Goal: Information Seeking & Learning: Learn about a topic

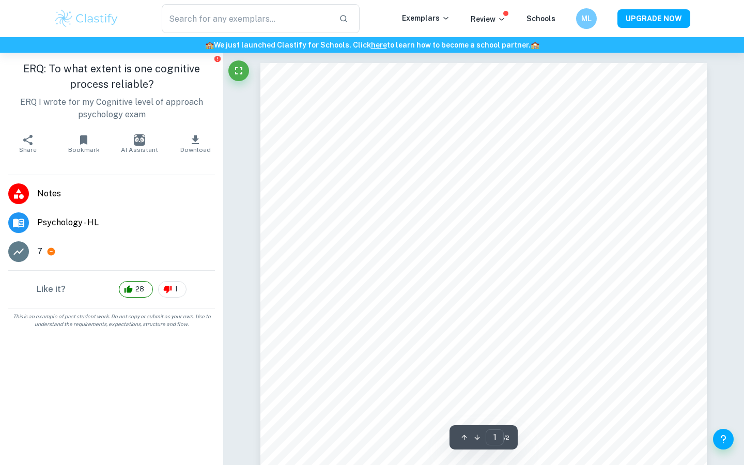
click at [50, 215] on li "Psychology - HL" at bounding box center [111, 222] width 223 height 29
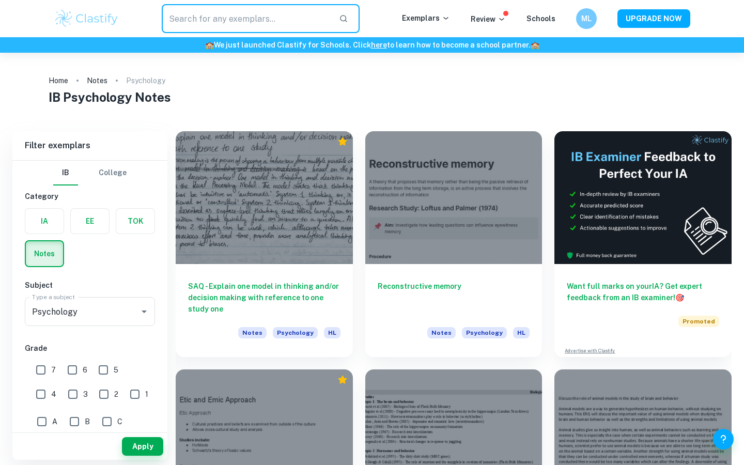
click at [199, 26] on input "text" at bounding box center [246, 18] width 169 height 29
type input "erq"
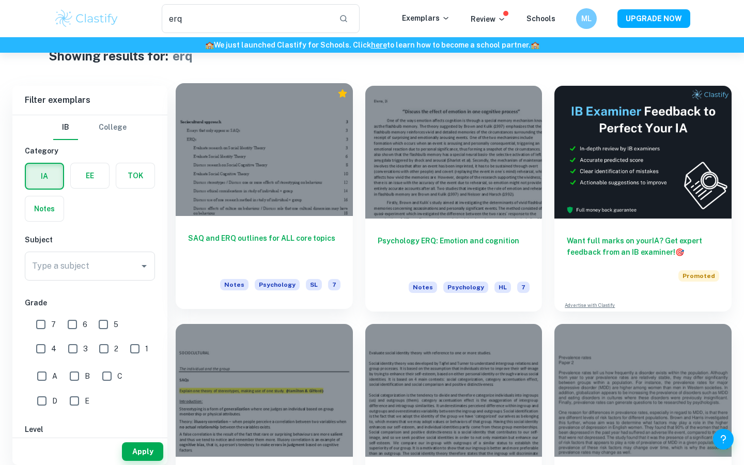
scroll to position [38, 0]
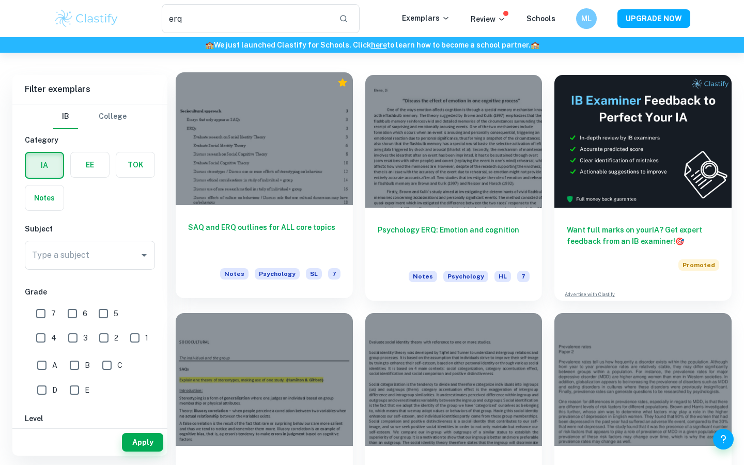
click at [285, 159] on div at bounding box center [264, 138] width 177 height 133
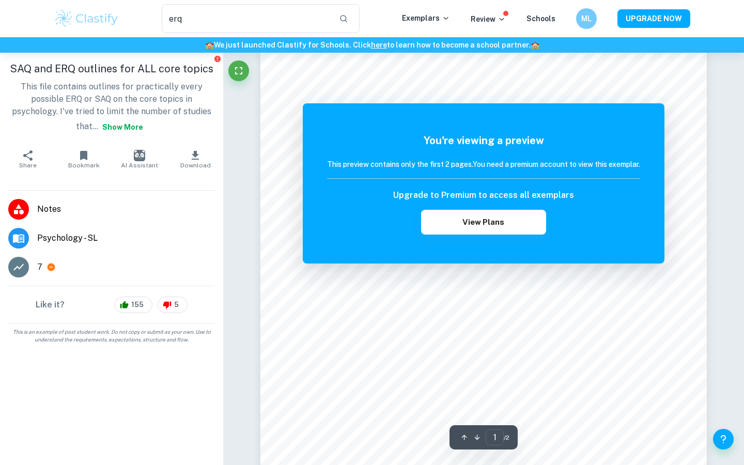
scroll to position [118, 0]
click at [508, 223] on button "View Plans" at bounding box center [483, 222] width 125 height 25
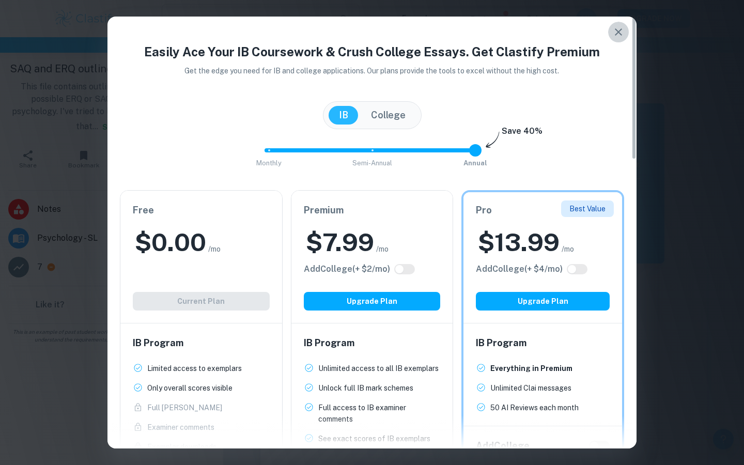
click at [613, 34] on icon "button" at bounding box center [618, 32] width 12 height 12
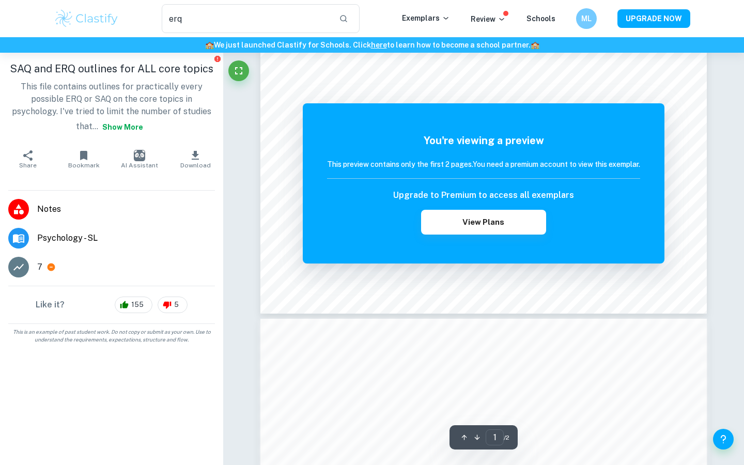
scroll to position [399, 0]
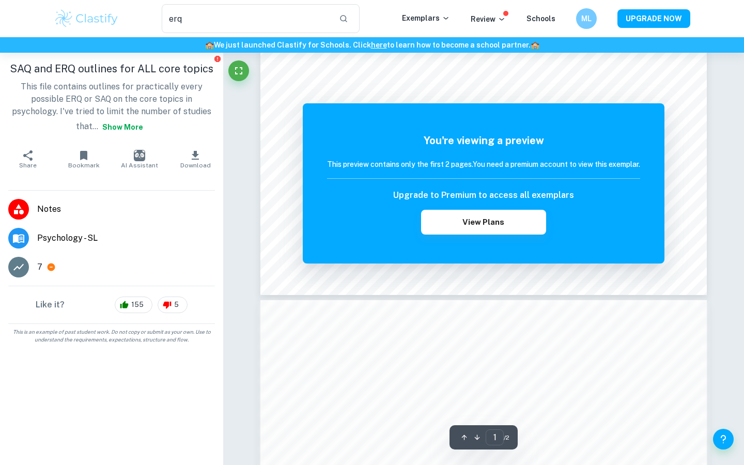
click at [543, 296] on div "The remaining pages are not being displayed You're viewing a preview This previ…" at bounding box center [483, 328] width 446 height 1328
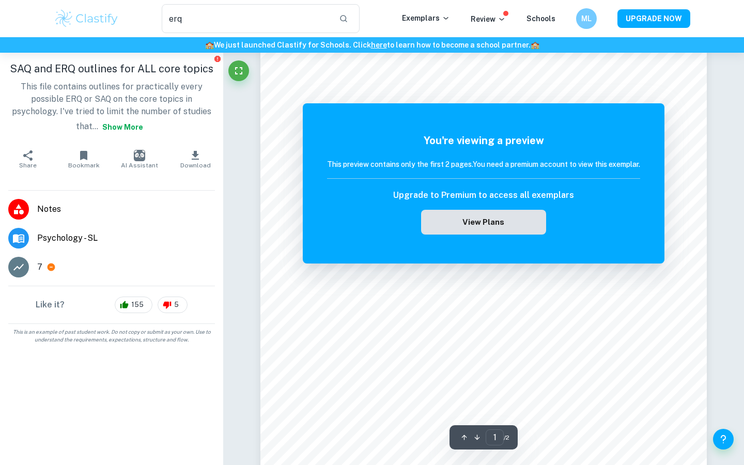
scroll to position [0, 0]
click at [495, 213] on button "View Plans" at bounding box center [483, 222] width 125 height 25
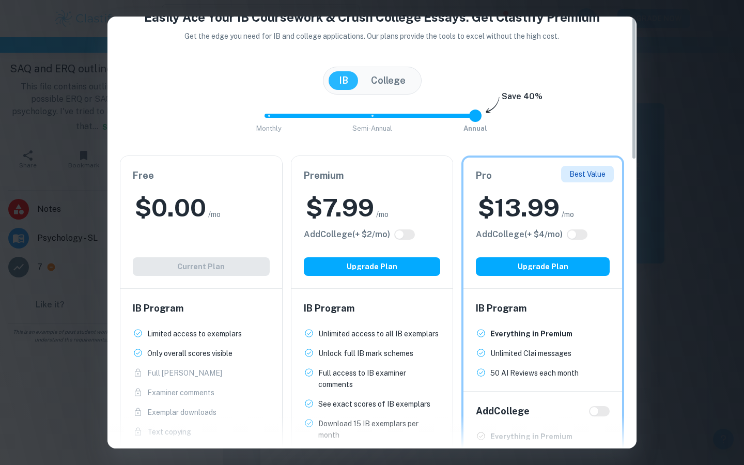
scroll to position [4, 0]
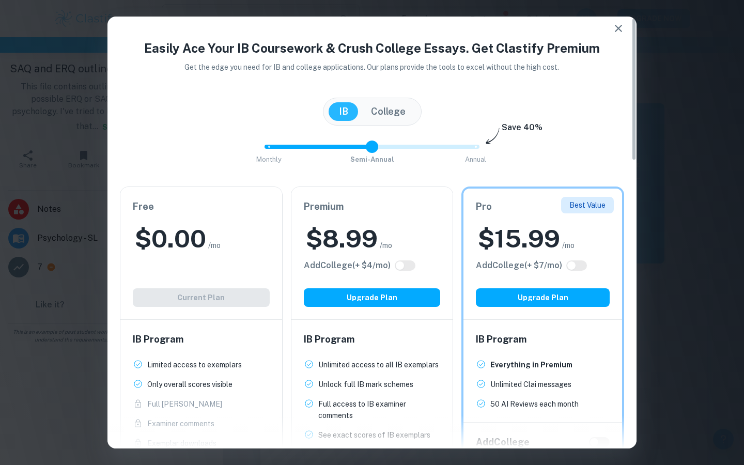
drag, startPoint x: 472, startPoint y: 147, endPoint x: 371, endPoint y: 145, distance: 101.2
click at [371, 145] on span at bounding box center [372, 146] width 12 height 12
drag, startPoint x: 374, startPoint y: 144, endPoint x: 244, endPoint y: 148, distance: 130.2
click at [244, 148] on div "Monthly Semi-Annual Annual Save 40%" at bounding box center [372, 152] width 504 height 28
type input "1"
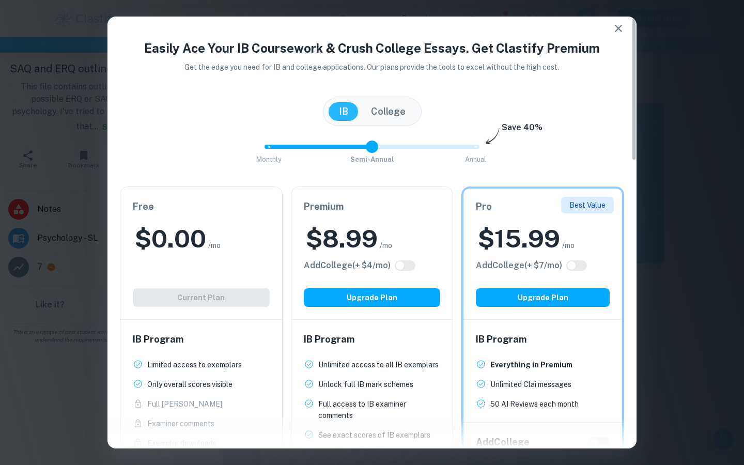
drag, startPoint x: 262, startPoint y: 148, endPoint x: 337, endPoint y: 148, distance: 74.9
click at [338, 148] on span "Monthly Semi-Annual Annual" at bounding box center [372, 147] width 207 height 18
click at [362, 108] on button "College" at bounding box center [388, 111] width 55 height 19
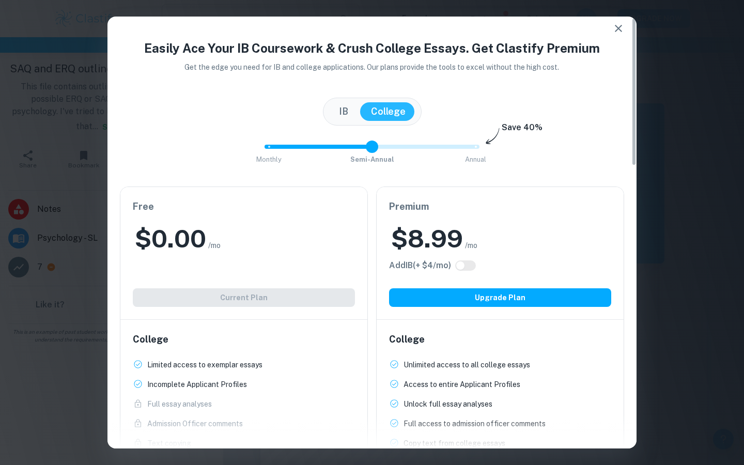
click at [613, 21] on button "button" at bounding box center [618, 28] width 21 height 21
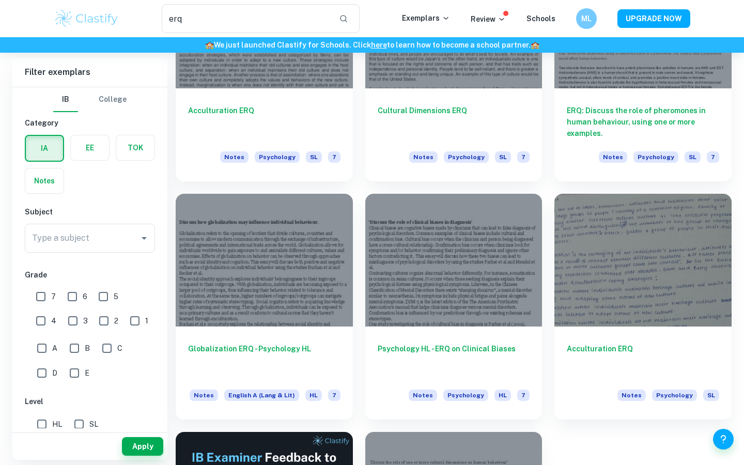
scroll to position [1119, 0]
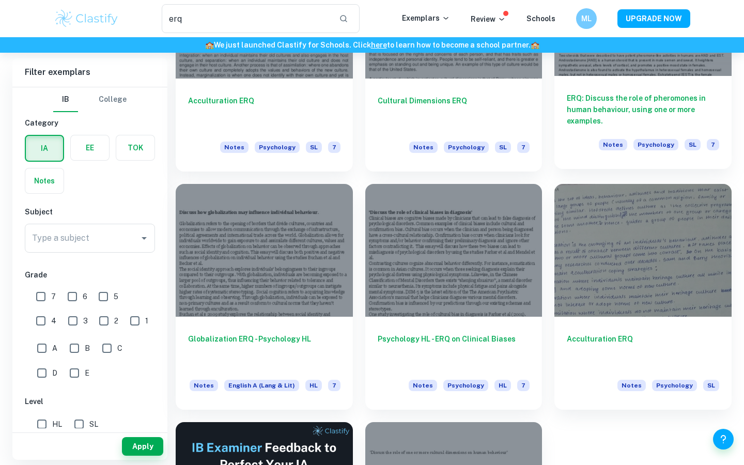
click at [641, 110] on h6 "ERQ: Discuss the role of pheromones in human behaviour, using one or more examp…" at bounding box center [643, 109] width 152 height 34
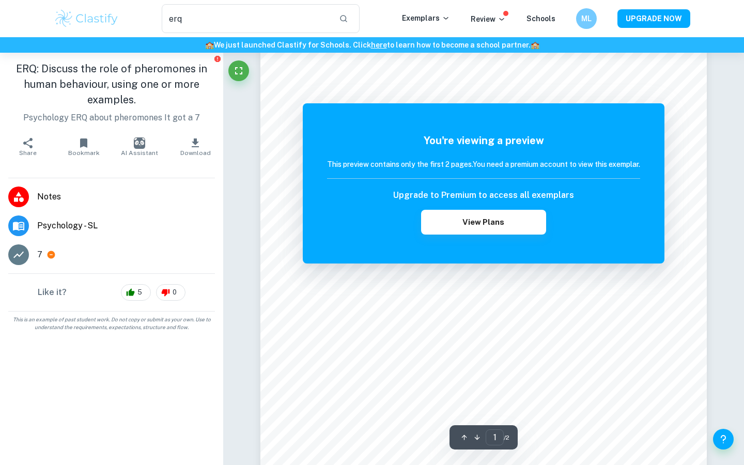
scroll to position [116, 0]
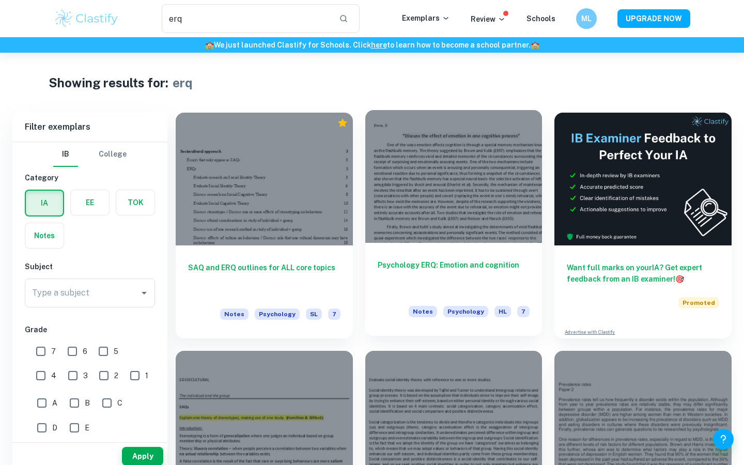
scroll to position [59, 0]
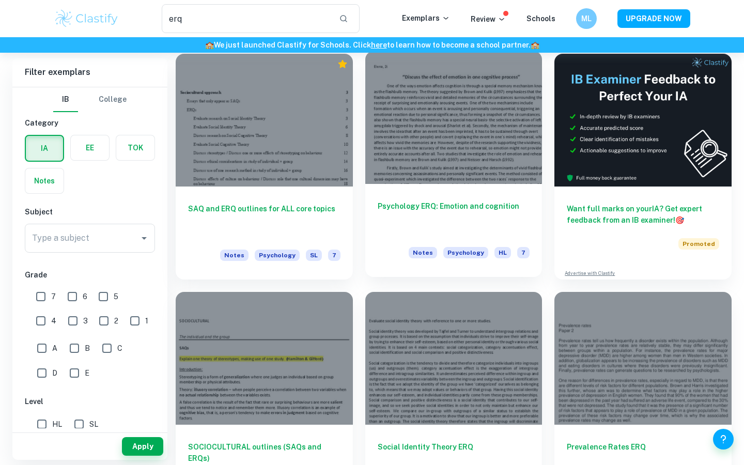
click at [470, 212] on h6 "Psychology ERQ: Emotion and cognition" at bounding box center [454, 217] width 152 height 34
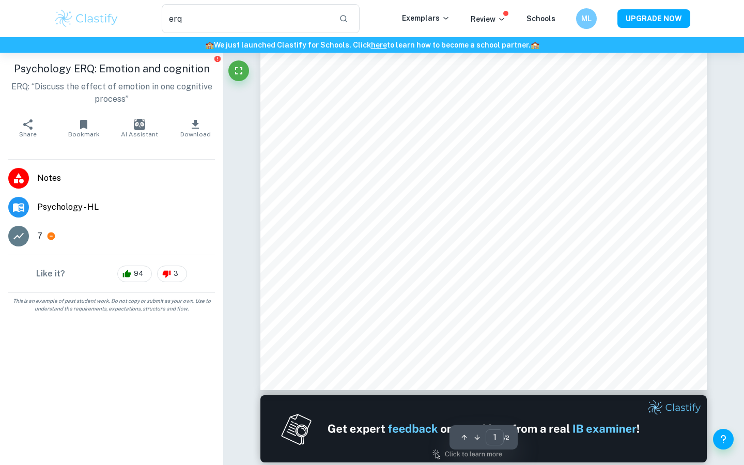
scroll to position [251, 0]
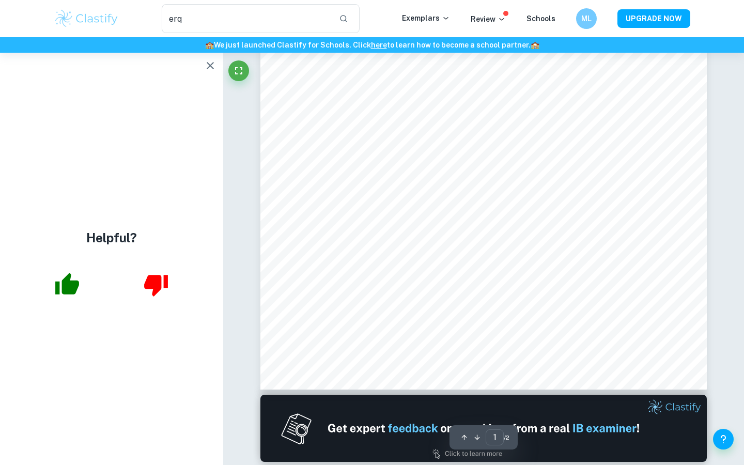
click at [58, 281] on icon "button" at bounding box center [67, 284] width 24 height 22
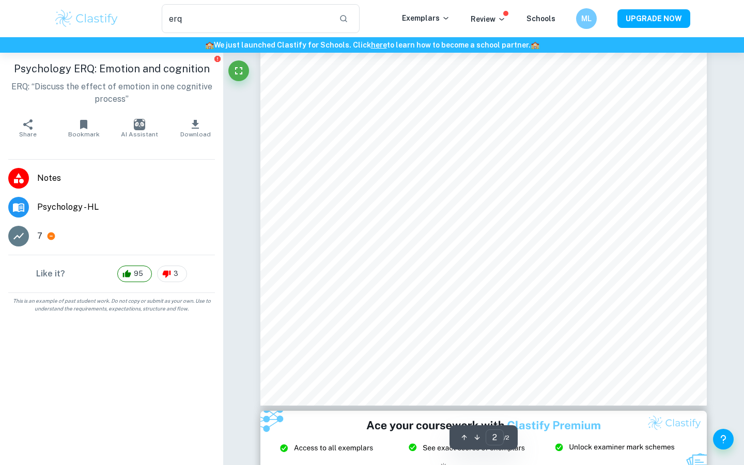
scroll to position [908, 0]
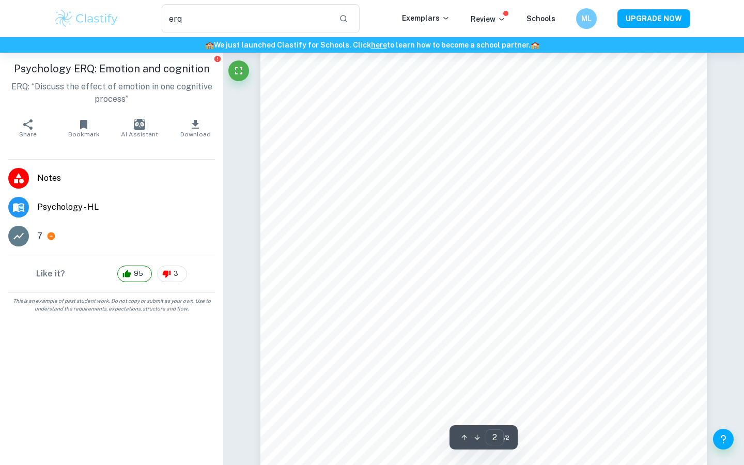
type input "1"
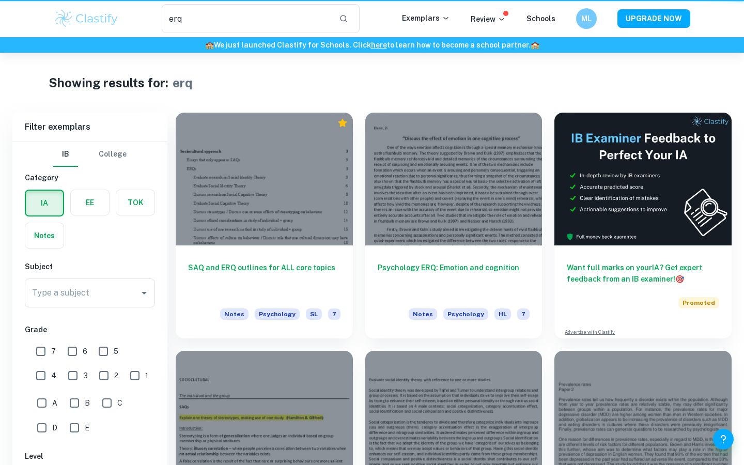
scroll to position [59, 0]
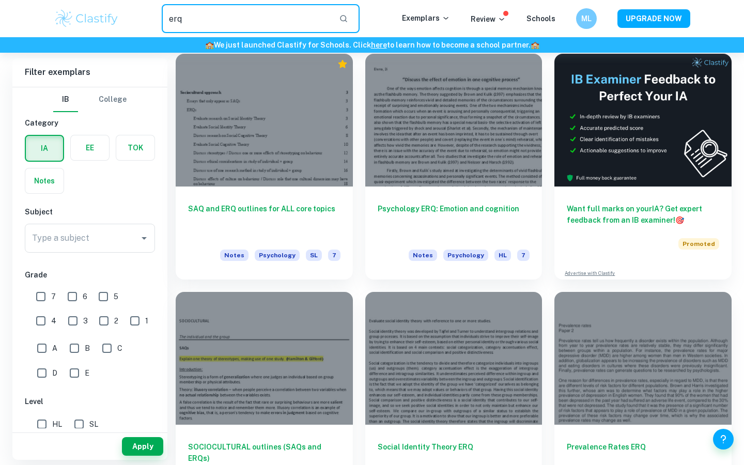
drag, startPoint x: 200, startPoint y: 18, endPoint x: 150, endPoint y: 18, distance: 49.6
click at [150, 18] on div "erq ​" at bounding box center [260, 18] width 283 height 29
type input "p"
type input "relationships"
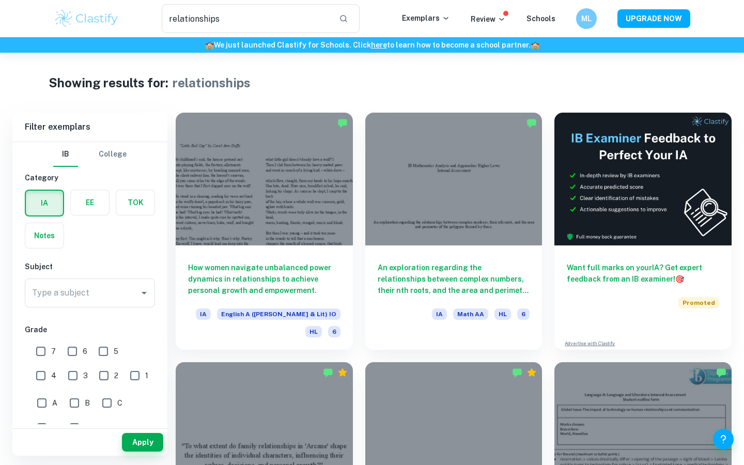
click at [53, 204] on label "button" at bounding box center [44, 203] width 37 height 25
click at [0, 0] on input "radio" at bounding box center [0, 0] width 0 height 0
click at [117, 249] on div "IB College Category IA EE TOK Notes Subject Type a subject Type a subject Grade…" at bounding box center [89, 442] width 155 height 601
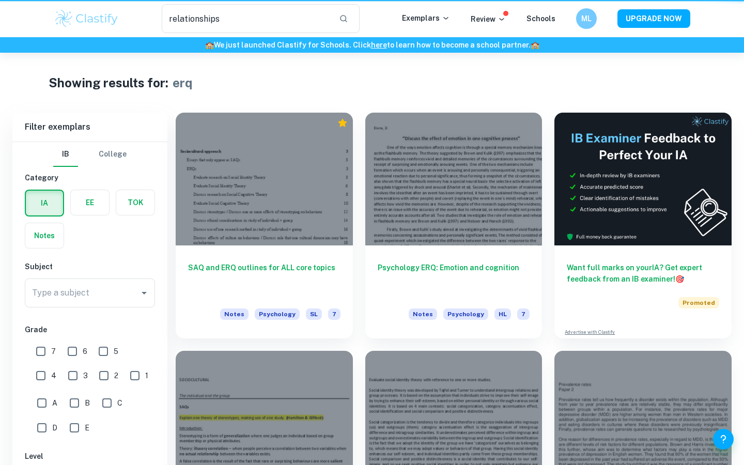
scroll to position [59, 0]
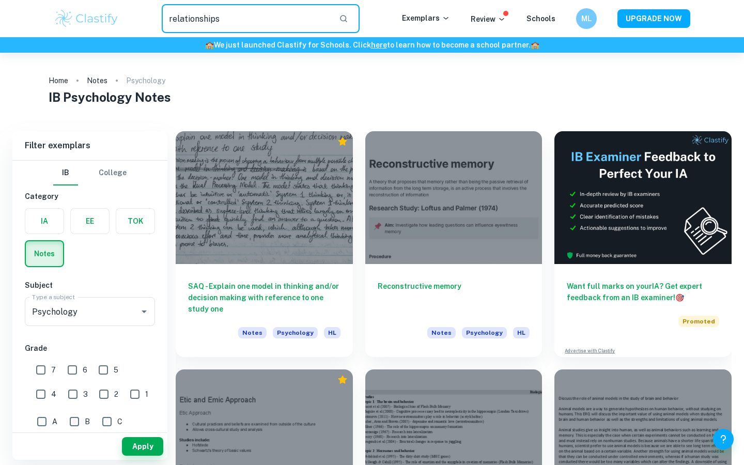
click at [220, 17] on input "relationships" at bounding box center [246, 18] width 169 height 29
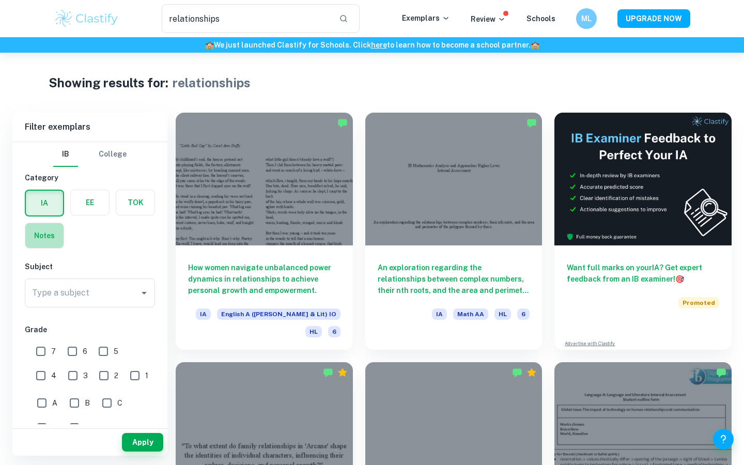
click at [46, 235] on label "button" at bounding box center [44, 235] width 38 height 25
click at [0, 0] on input "radio" at bounding box center [0, 0] width 0 height 0
click at [231, 19] on input "relationships" at bounding box center [246, 18] width 169 height 29
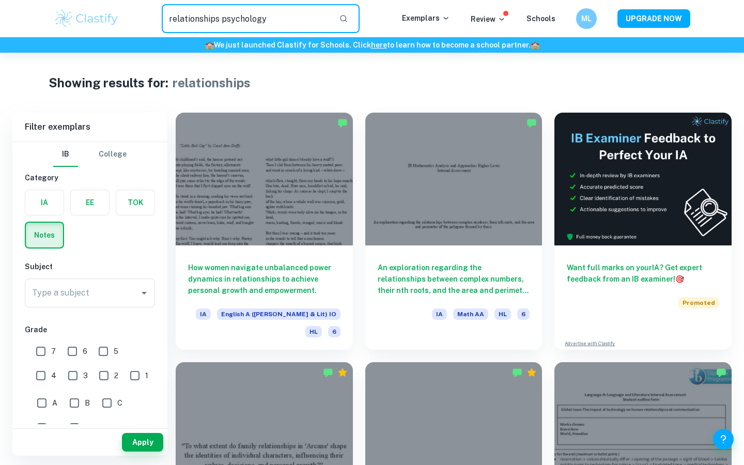
type input "relationships psychology"
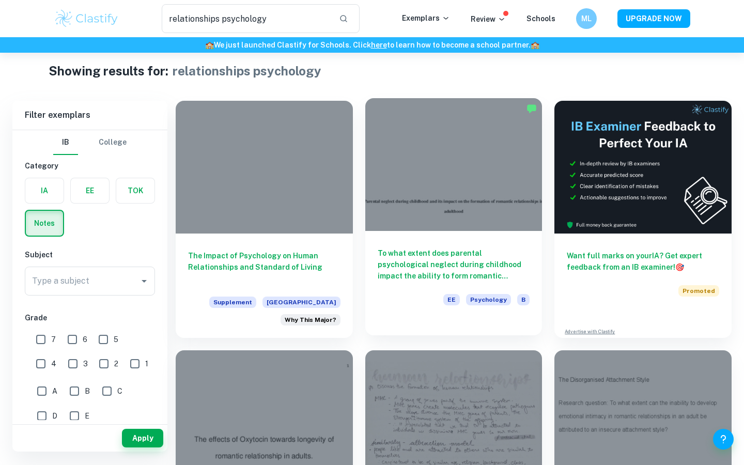
scroll to position [13, 0]
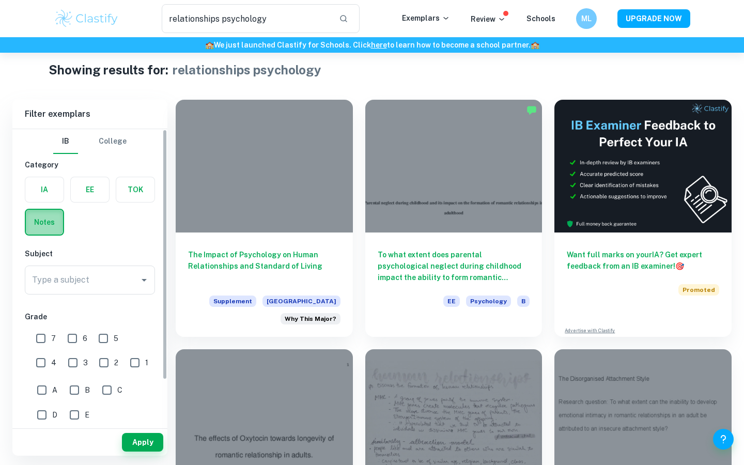
click at [34, 221] on label "button" at bounding box center [44, 222] width 37 height 25
click at [0, 0] on input "radio" at bounding box center [0, 0] width 0 height 0
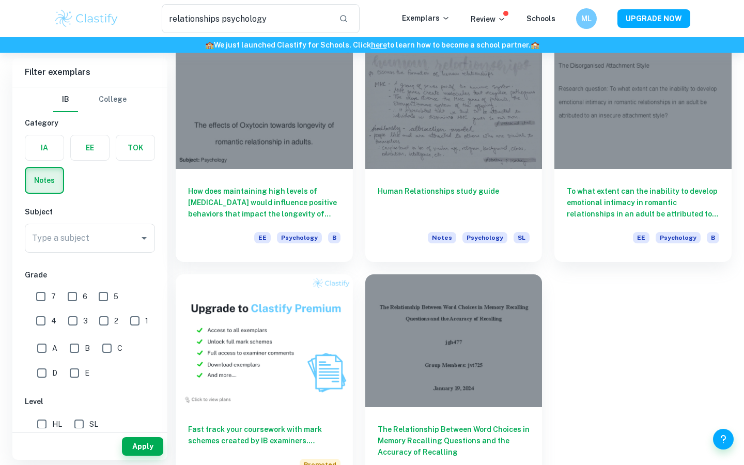
scroll to position [6, 0]
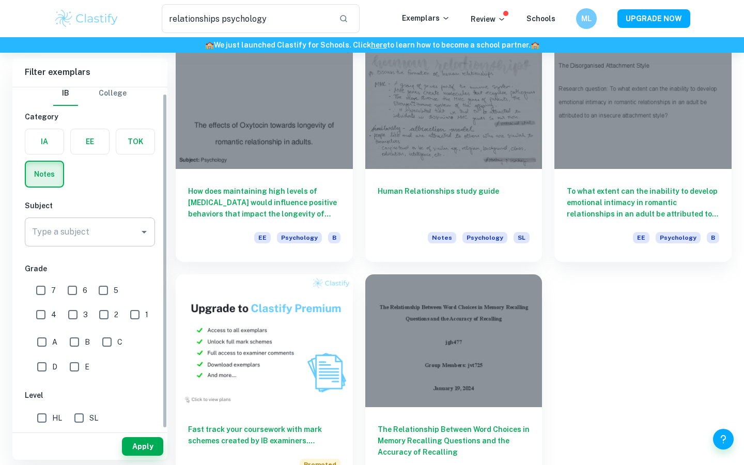
click at [100, 232] on input "Type a subject" at bounding box center [81, 232] width 105 height 20
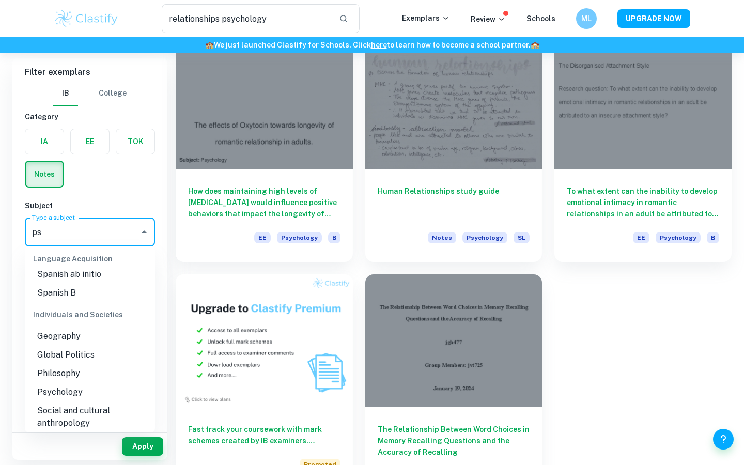
scroll to position [0, 0]
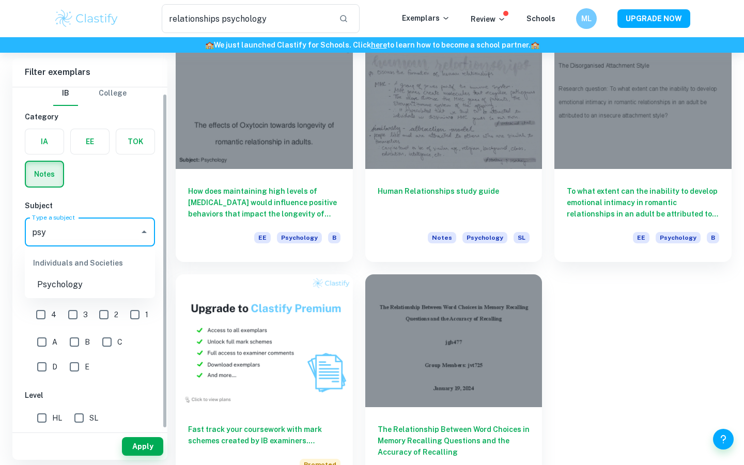
click at [72, 289] on li "Psychology" at bounding box center [90, 284] width 130 height 19
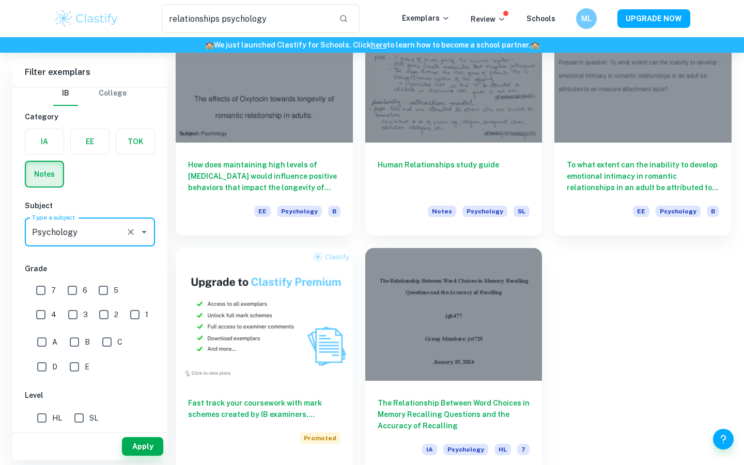
scroll to position [361, 0]
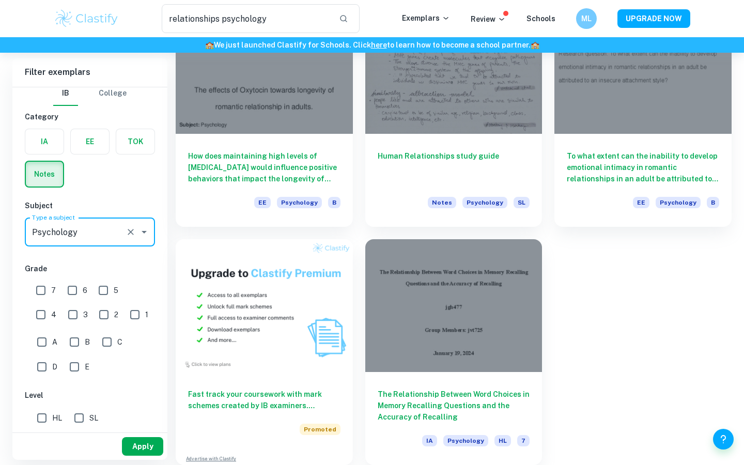
type input "Psychology"
click at [143, 451] on button "Apply" at bounding box center [142, 446] width 41 height 19
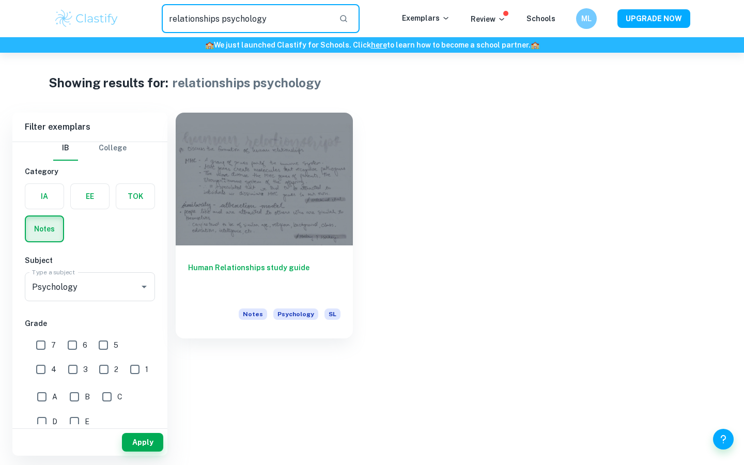
drag, startPoint x: 269, startPoint y: 17, endPoint x: 223, endPoint y: 17, distance: 46.0
click at [223, 17] on input "relationships psychology" at bounding box center [246, 18] width 169 height 29
click at [265, 26] on input "relationships" at bounding box center [246, 18] width 169 height 29
click at [268, 25] on input "relationships" at bounding box center [246, 18] width 169 height 29
drag, startPoint x: 248, startPoint y: 21, endPoint x: 145, endPoint y: 17, distance: 103.9
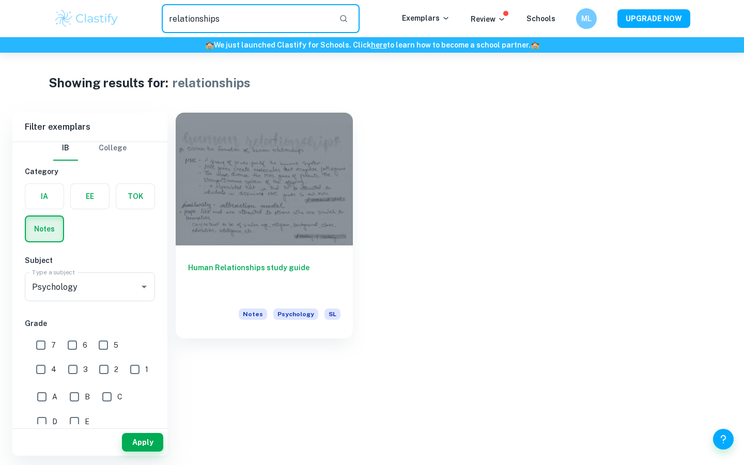
click at [145, 17] on div "relationships ​" at bounding box center [260, 18] width 283 height 29
type input "personal"
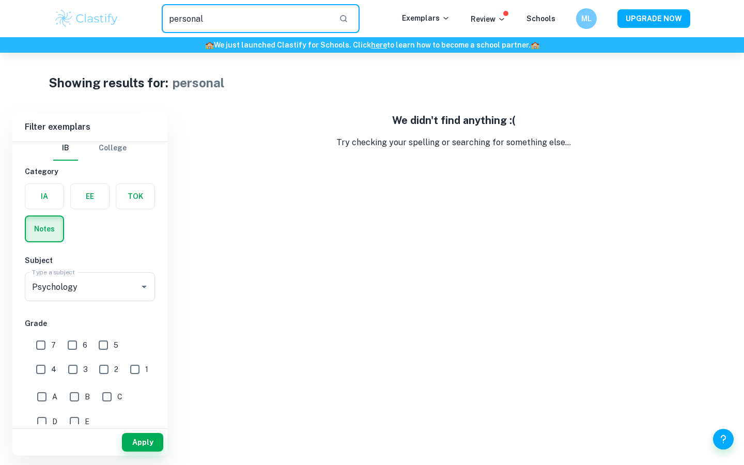
drag, startPoint x: 239, startPoint y: 25, endPoint x: 163, endPoint y: 20, distance: 76.1
click at [163, 20] on input "personal" at bounding box center [246, 18] width 169 height 29
click at [294, 97] on div "Showing results for: personal Filter Filter exemplars IB College Category IA EE…" at bounding box center [372, 254] width 744 height 403
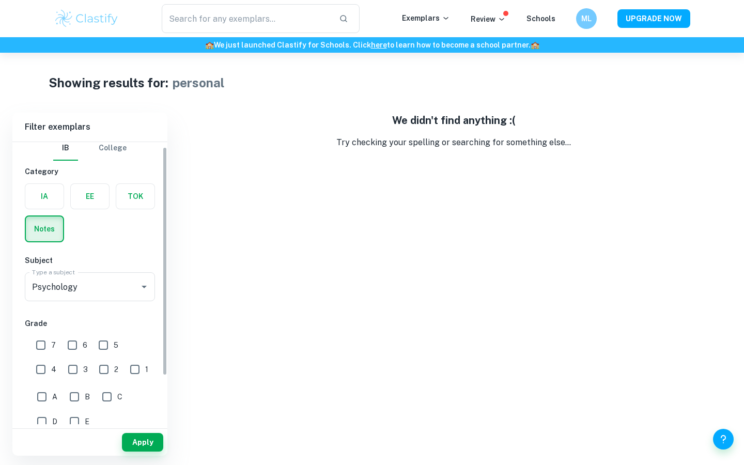
scroll to position [65, 0]
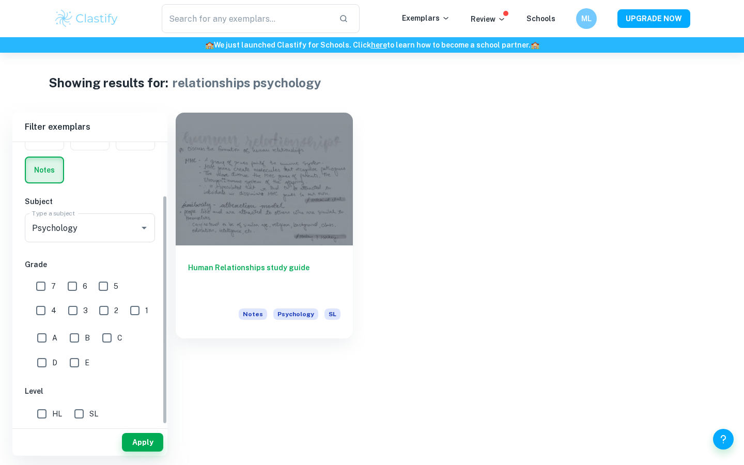
scroll to position [28, 0]
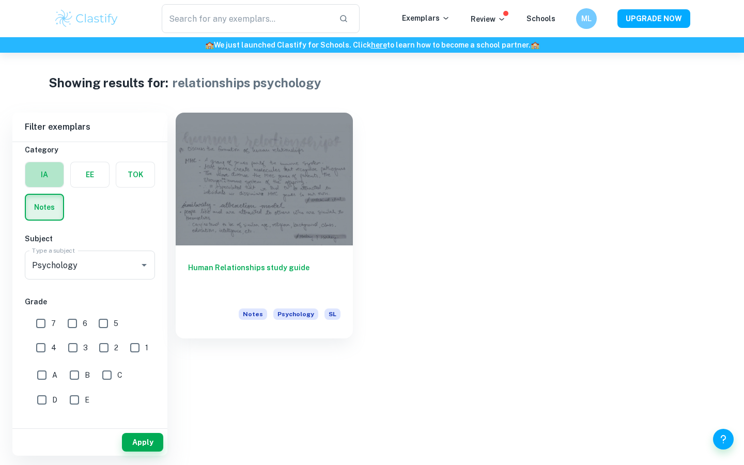
click at [49, 174] on label "button" at bounding box center [44, 174] width 38 height 25
click at [0, 0] on input "radio" at bounding box center [0, 0] width 0 height 0
click at [91, 189] on div "IA EE TOK Notes" at bounding box center [87, 187] width 136 height 65
click at [93, 182] on label "button" at bounding box center [90, 174] width 38 height 25
click at [0, 0] on input "radio" at bounding box center [0, 0] width 0 height 0
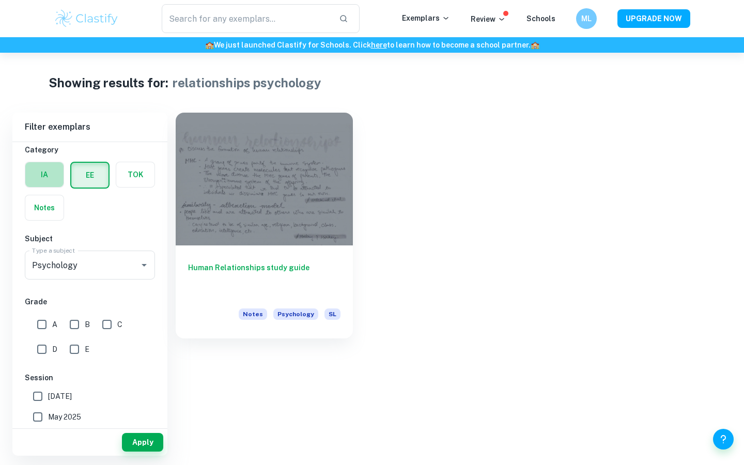
click at [52, 174] on label "button" at bounding box center [44, 174] width 38 height 25
click at [0, 0] on input "radio" at bounding box center [0, 0] width 0 height 0
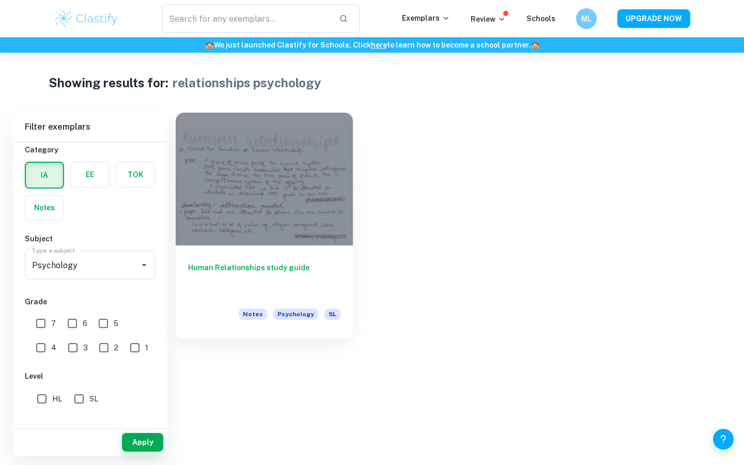
click at [52, 207] on label "button" at bounding box center [44, 207] width 38 height 25
click at [0, 0] on input "radio" at bounding box center [0, 0] width 0 height 0
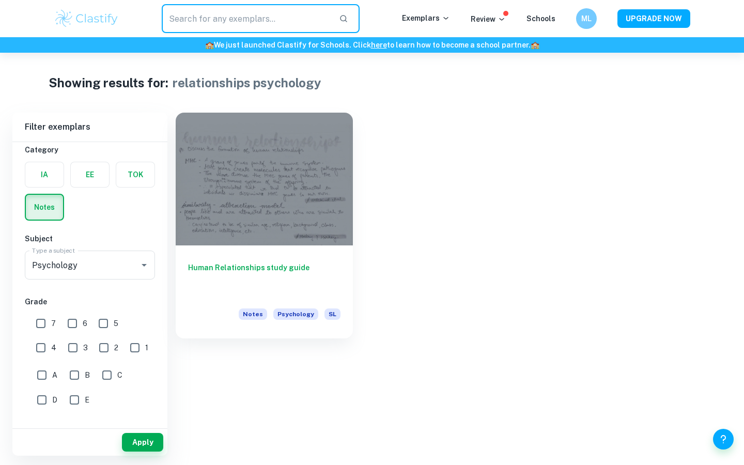
drag, startPoint x: 276, startPoint y: 22, endPoint x: 170, endPoint y: 0, distance: 107.7
click at [170, 0] on div "​ Exemplars Review Schools ML UPGRADE NOW" at bounding box center [372, 18] width 744 height 37
type input "relationships psychology"
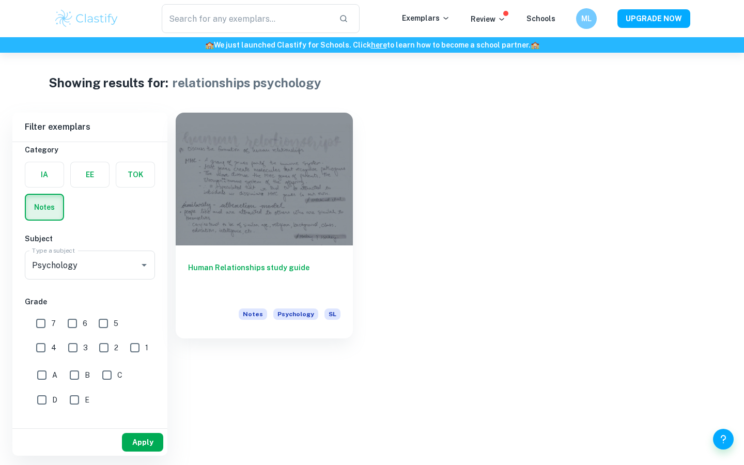
click at [150, 442] on button "Apply" at bounding box center [142, 442] width 41 height 19
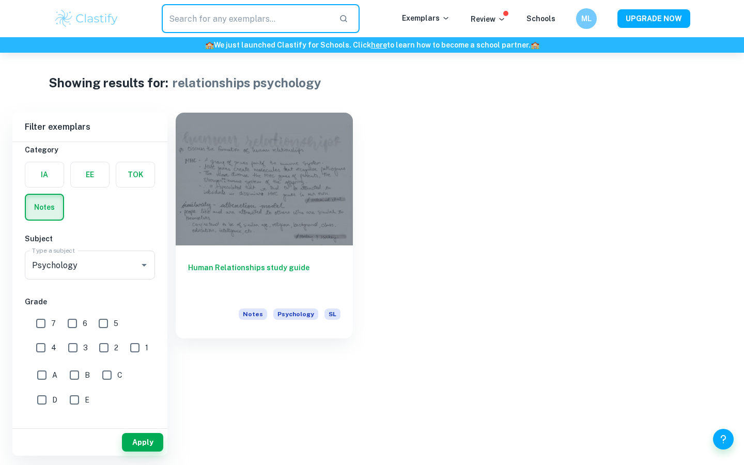
drag, startPoint x: 278, startPoint y: 15, endPoint x: 177, endPoint y: 23, distance: 101.5
click at [177, 23] on input "text" at bounding box center [246, 18] width 169 height 29
click at [167, 19] on input "text" at bounding box center [246, 18] width 169 height 29
drag, startPoint x: 170, startPoint y: 15, endPoint x: 314, endPoint y: 22, distance: 143.7
click at [314, 22] on input "text" at bounding box center [246, 18] width 169 height 29
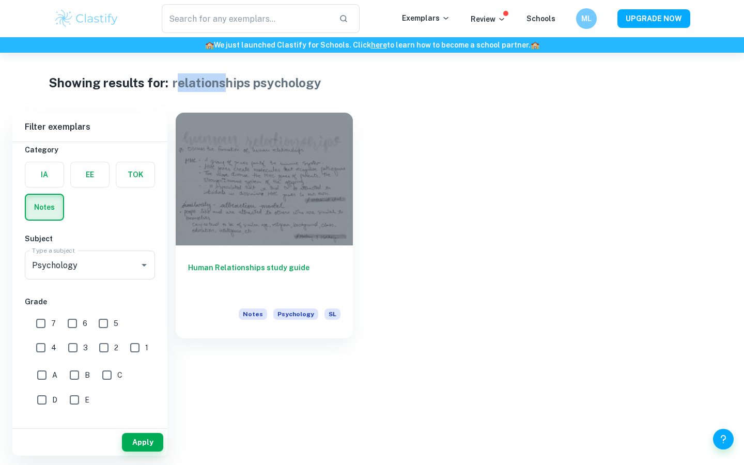
drag, startPoint x: 176, startPoint y: 86, endPoint x: 223, endPoint y: 86, distance: 47.0
click at [223, 86] on h1 "relationships psychology" at bounding box center [247, 82] width 149 height 19
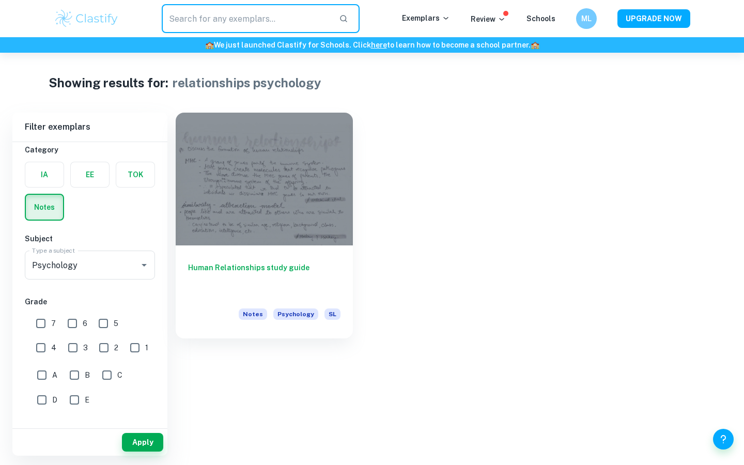
drag, startPoint x: 275, startPoint y: 24, endPoint x: 165, endPoint y: 17, distance: 110.3
click at [165, 17] on input "text" at bounding box center [246, 18] width 169 height 29
type input "relationships psychology"
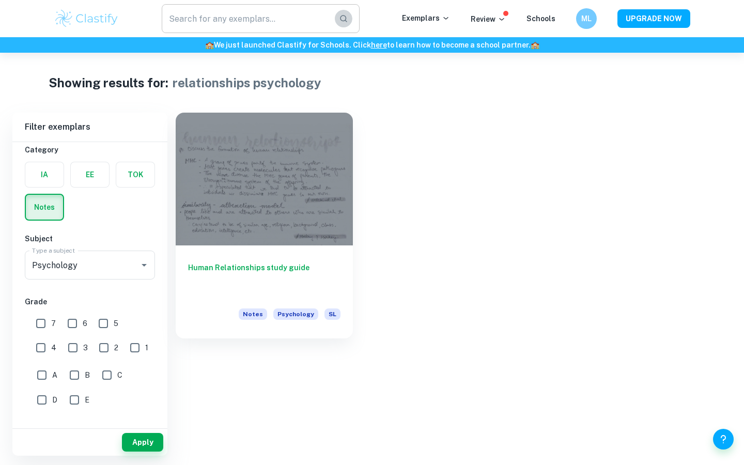
click at [345, 18] on icon "button" at bounding box center [343, 18] width 7 height 7
click at [348, 16] on icon "button" at bounding box center [343, 18] width 9 height 9
click at [93, 14] on img at bounding box center [87, 18] width 66 height 21
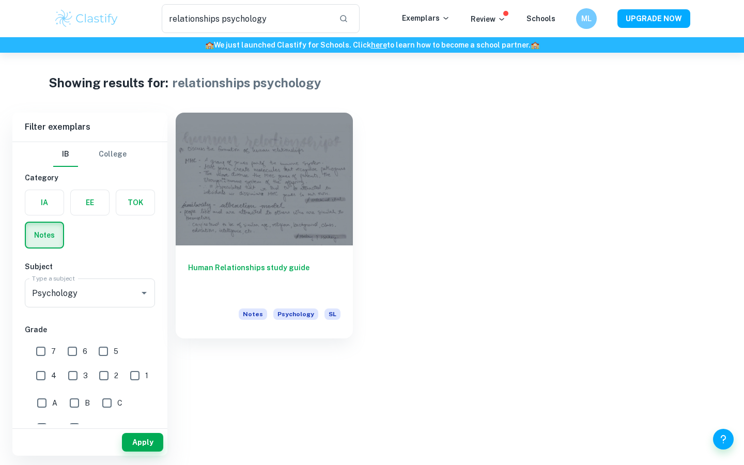
type input "relationships"
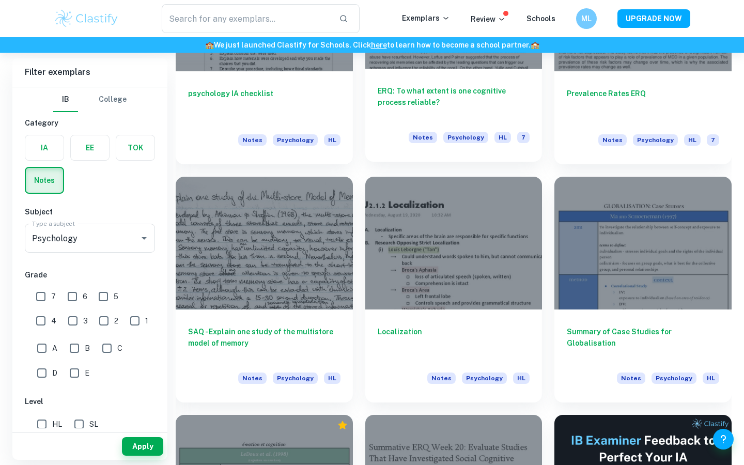
scroll to position [3531, 0]
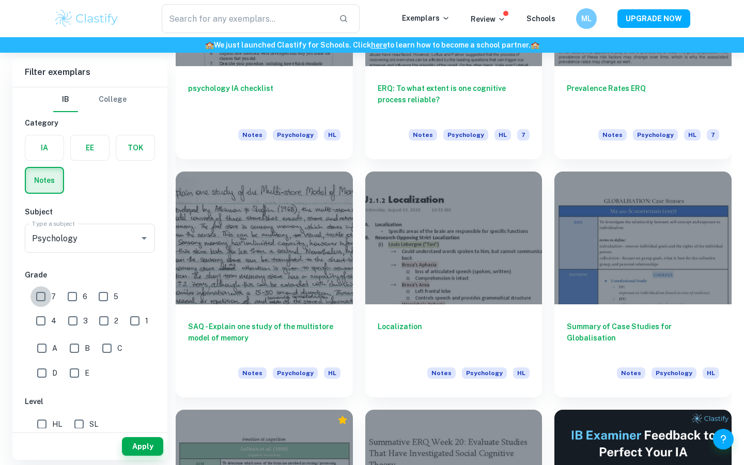
click at [42, 288] on input "7" at bounding box center [40, 296] width 21 height 21
checkbox input "true"
click at [130, 447] on button "Apply" at bounding box center [142, 446] width 41 height 19
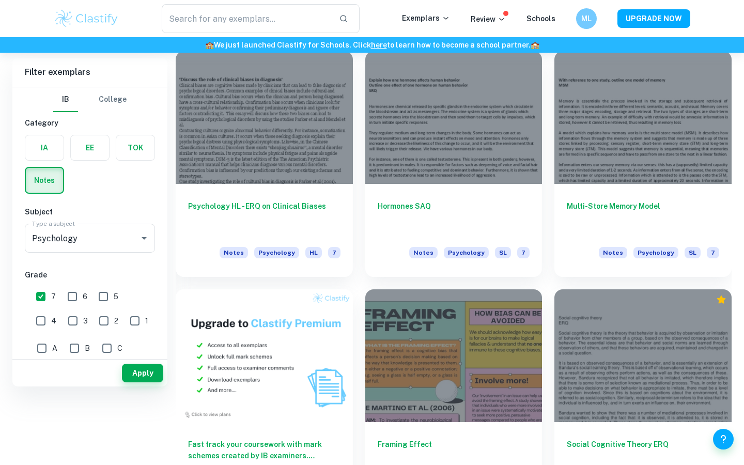
scroll to position [0, 0]
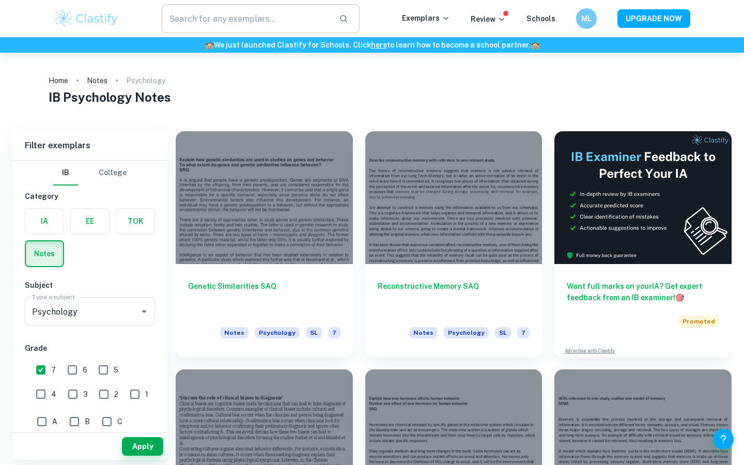
click at [295, 22] on input "text" at bounding box center [246, 18] width 169 height 29
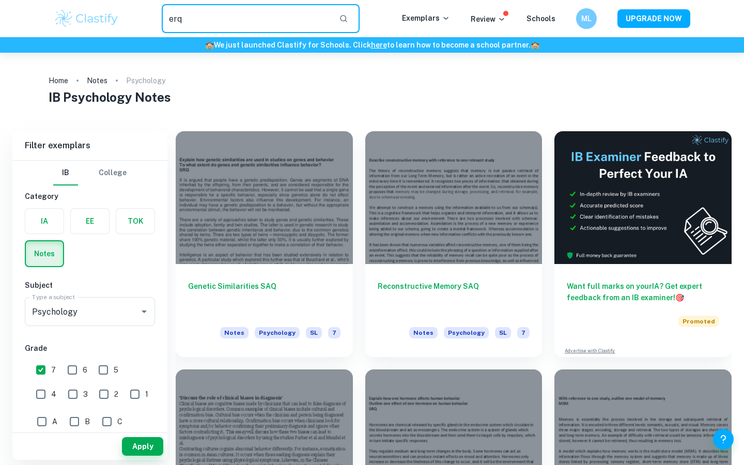
type input "erq"
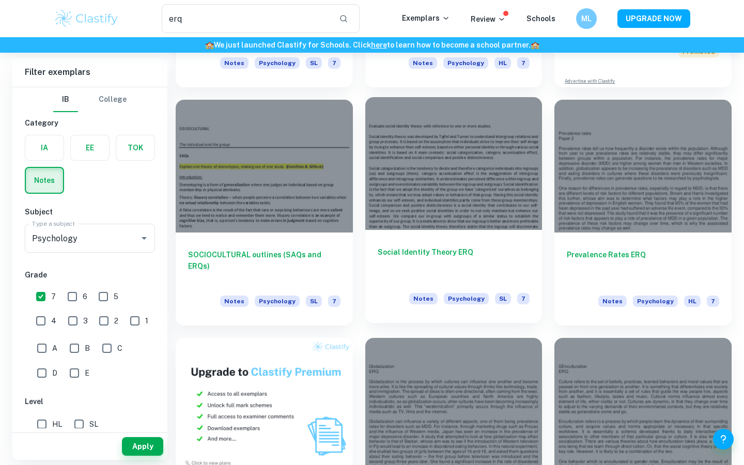
scroll to position [255, 0]
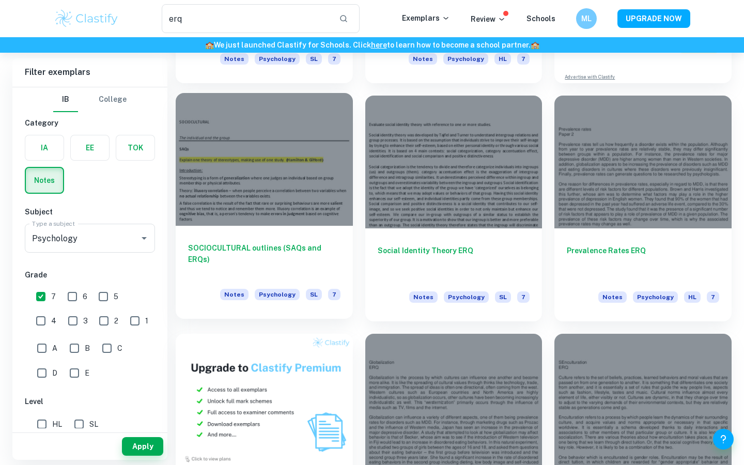
click at [318, 244] on h6 "SOCIOCULTURAL outlines (SAQs and ERQs)" at bounding box center [264, 259] width 152 height 34
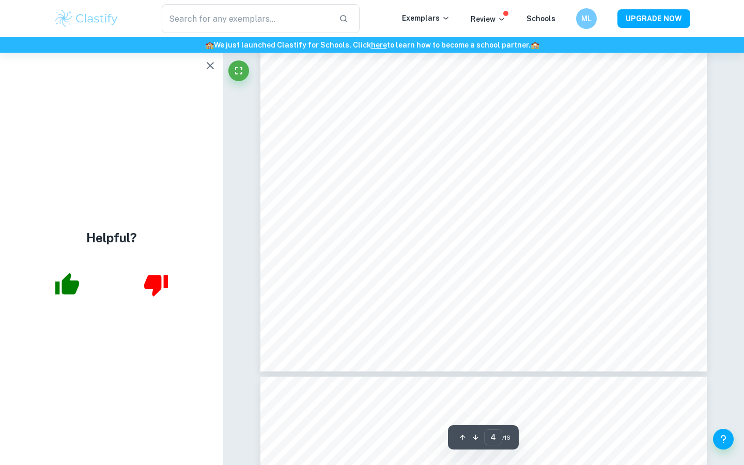
scroll to position [2168, 0]
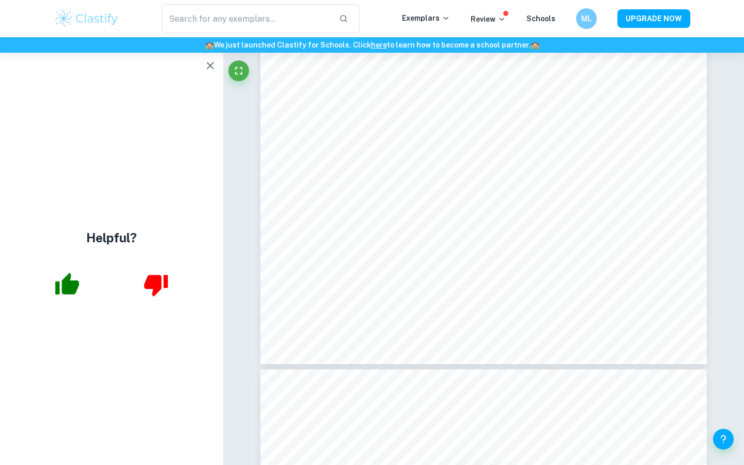
click at [211, 64] on icon "button" at bounding box center [210, 65] width 7 height 7
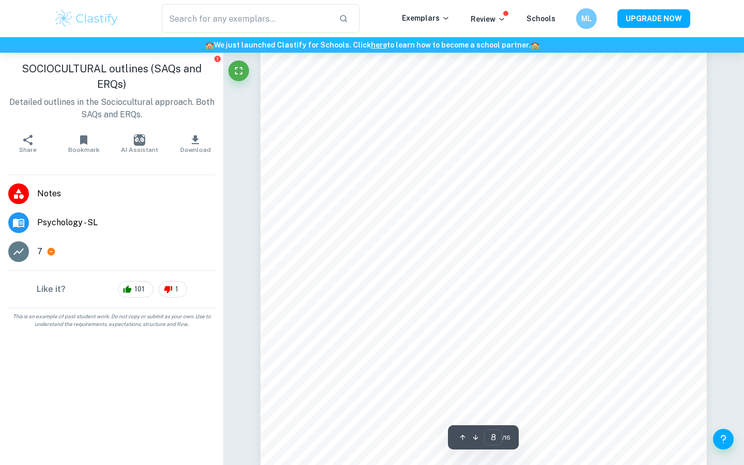
scroll to position [4369, 0]
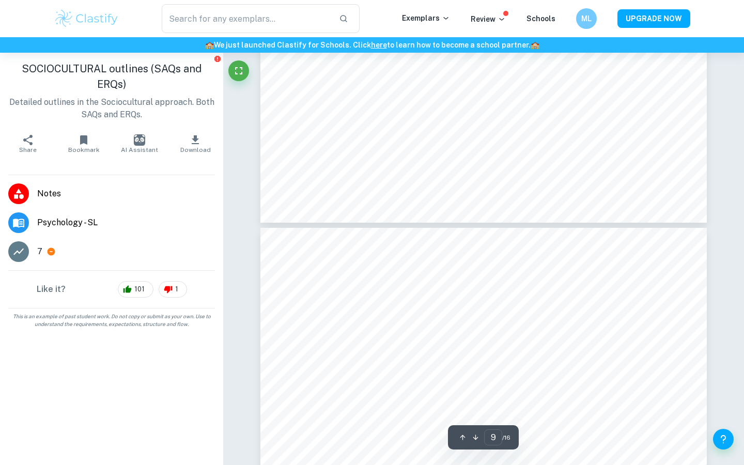
type input "10"
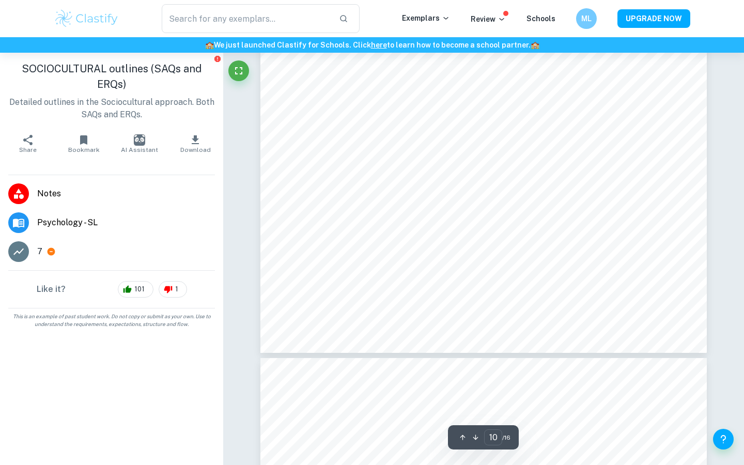
scroll to position [5753, 0]
type input "erq"
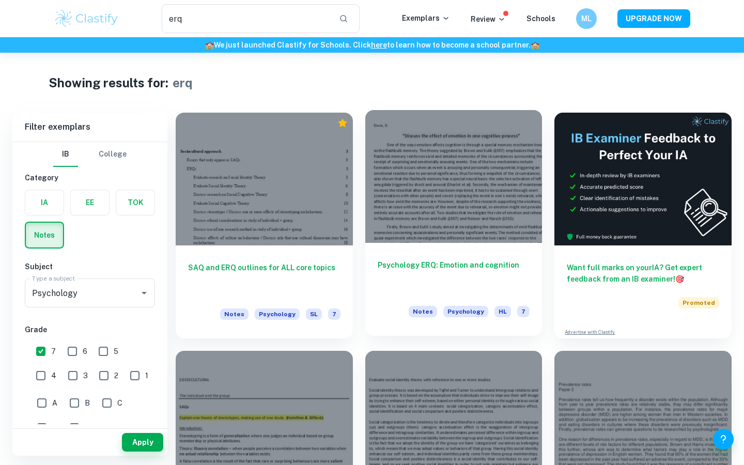
click at [439, 169] on div at bounding box center [453, 176] width 177 height 133
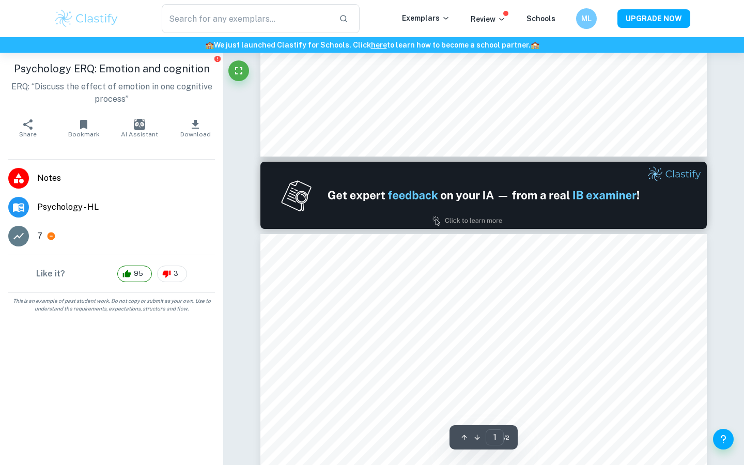
type input "2"
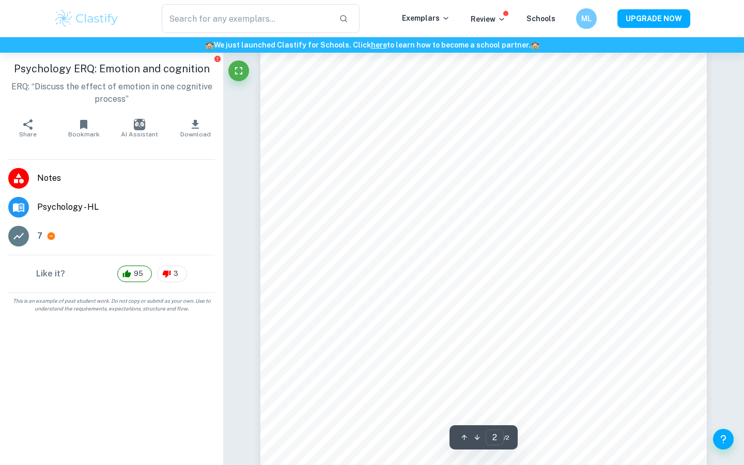
scroll to position [734, 0]
type input "erq"
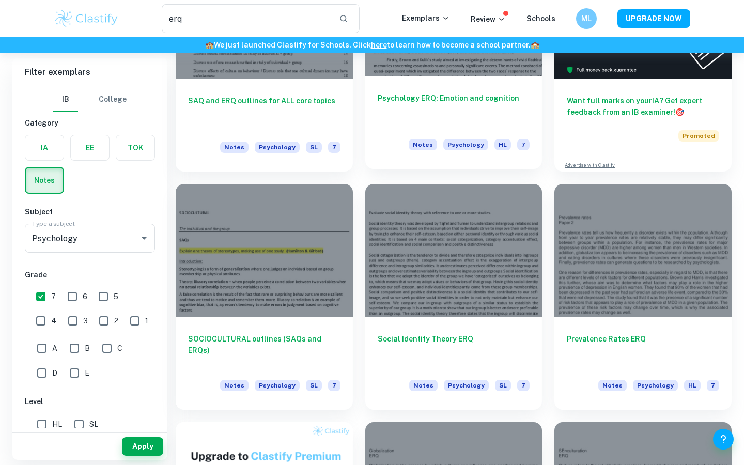
scroll to position [173, 0]
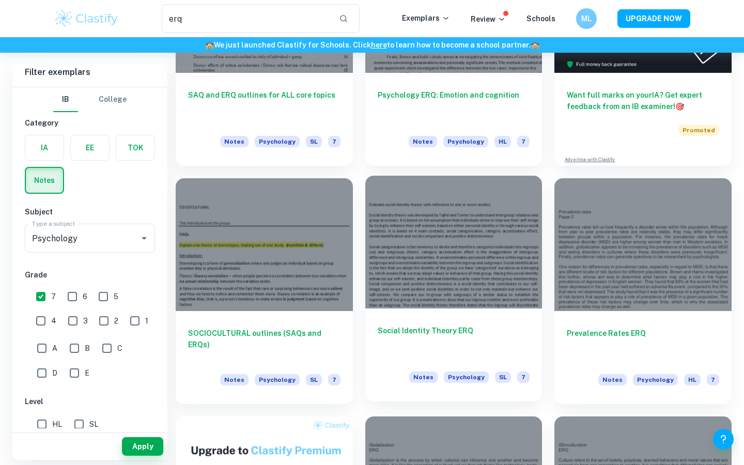
click at [455, 330] on h6 "Social Identity Theory ERQ" at bounding box center [454, 342] width 152 height 34
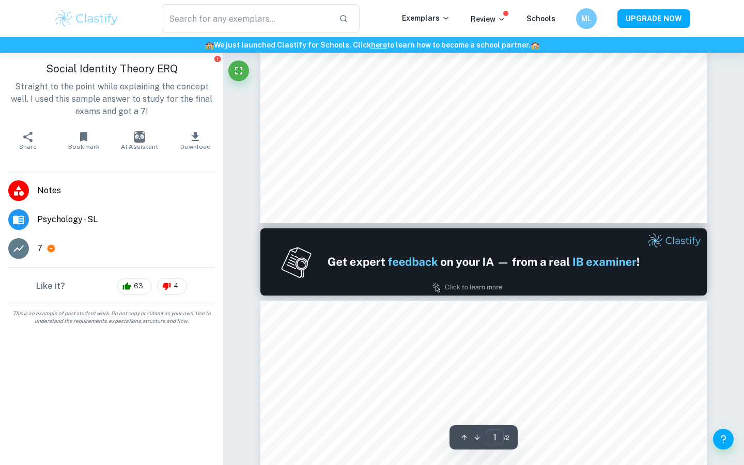
scroll to position [418, 0]
type input "2"
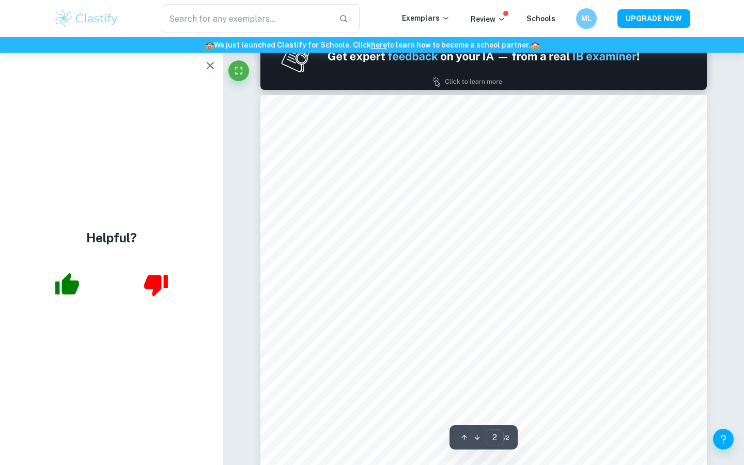
scroll to position [661, 0]
